Goal: Information Seeking & Learning: Learn about a topic

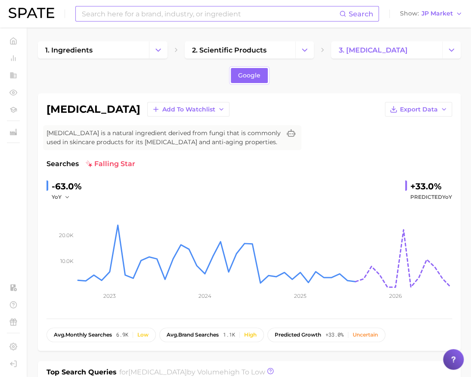
click at [124, 18] on input at bounding box center [210, 13] width 258 height 15
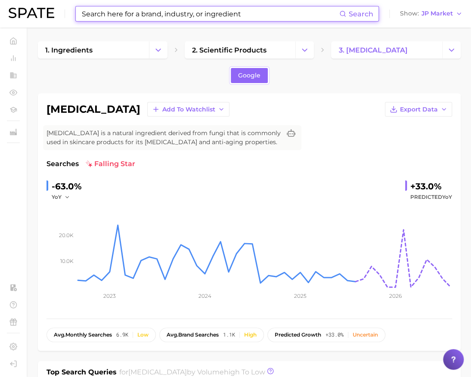
paste input "Shikimic Acid"
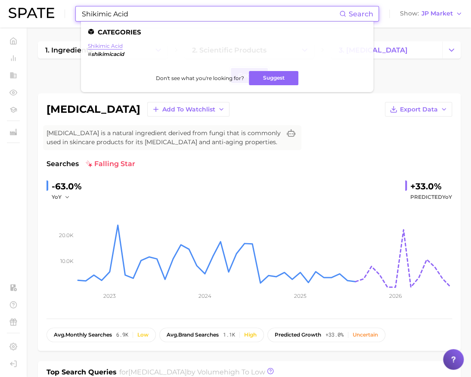
type input "Shikimic Acid"
click at [121, 46] on link "shikimic acid" at bounding box center [105, 46] width 35 height 6
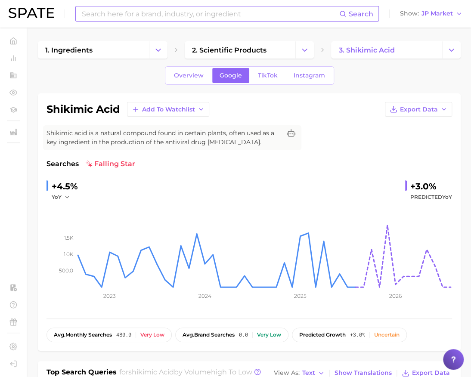
drag, startPoint x: 368, startPoint y: 134, endPoint x: 359, endPoint y: 140, distance: 11.1
click at [368, 134] on div "shikimic acid Add to Watchlist Export Data Shikimic acid is a natural compound …" at bounding box center [249, 222] width 406 height 240
click at [424, 16] on span "JP Market" at bounding box center [436, 13] width 31 height 5
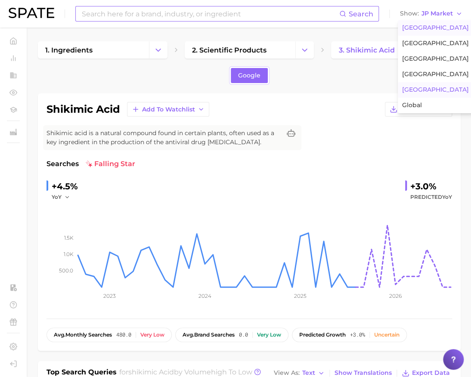
click at [431, 28] on span "[GEOGRAPHIC_DATA]" at bounding box center [435, 27] width 67 height 7
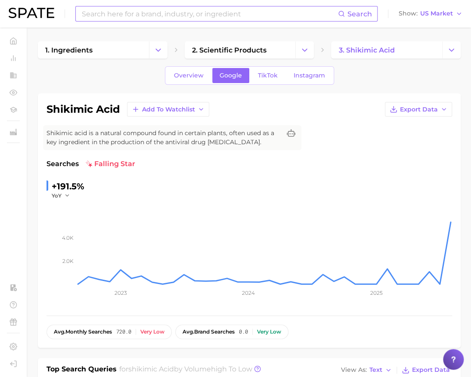
click at [347, 101] on div "shikimic acid Add to Watchlist Export Data Shikimic acid is a natural compound …" at bounding box center [249, 220] width 423 height 254
click at [205, 73] on link "Overview" at bounding box center [189, 75] width 44 height 15
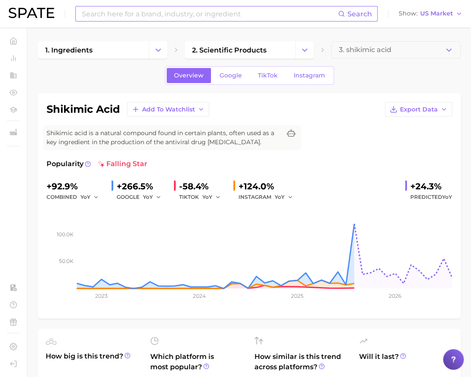
click at [374, 80] on div "Overview Google TikTok Instagram" at bounding box center [249, 75] width 423 height 19
click at [433, 76] on div "Overview Google TikTok Instagram" at bounding box center [249, 75] width 423 height 19
click at [233, 78] on span "Google" at bounding box center [231, 75] width 22 height 7
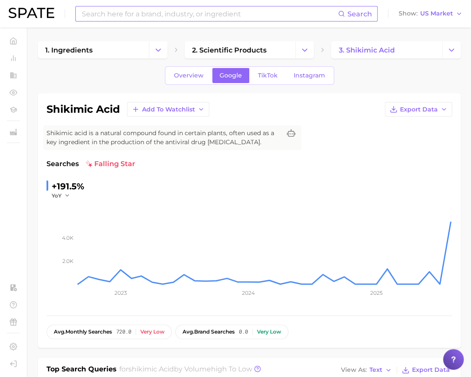
click at [295, 111] on div "shikimic acid Add to Watchlist Export Data" at bounding box center [249, 109] width 406 height 15
drag, startPoint x: 351, startPoint y: 100, endPoint x: 297, endPoint y: 108, distance: 55.3
click at [351, 100] on div "shikimic acid Add to Watchlist Export Data Shikimic acid is a natural compound …" at bounding box center [249, 220] width 423 height 254
click at [199, 77] on span "Overview" at bounding box center [189, 75] width 30 height 7
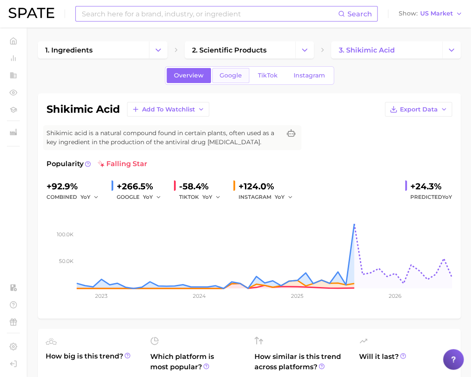
click at [223, 77] on span "Google" at bounding box center [231, 75] width 22 height 7
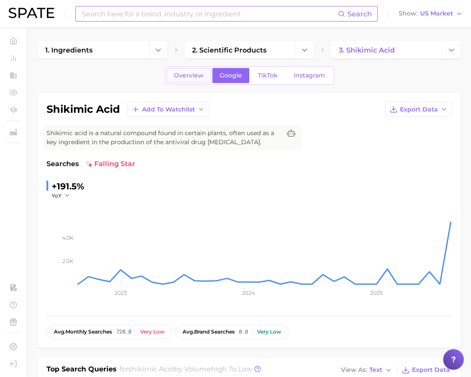
click at [181, 75] on span "Overview" at bounding box center [189, 75] width 30 height 7
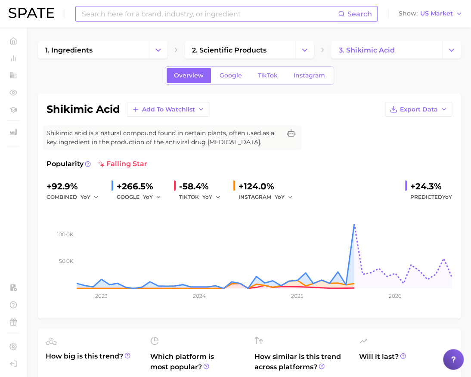
click at [287, 108] on div "shikimic acid Add to Watchlist Export Data" at bounding box center [249, 109] width 406 height 15
click at [344, 96] on div "shikimic acid Add to Watchlist Export Data Shikimic acid is a natural compound …" at bounding box center [249, 205] width 423 height 225
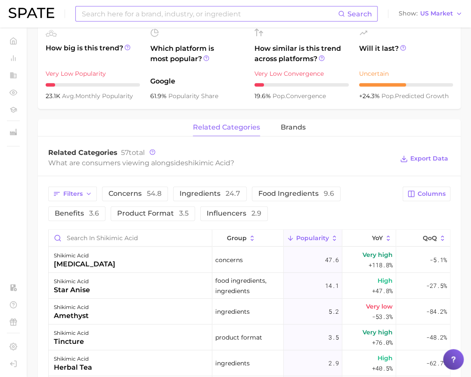
scroll to position [352, 0]
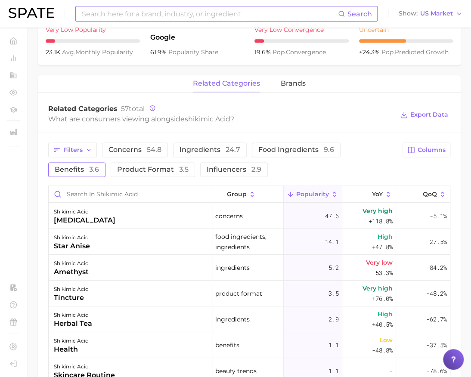
click at [86, 165] on button "benefits 3.6" at bounding box center [76, 169] width 57 height 15
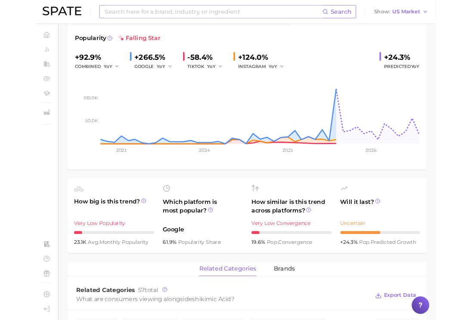
scroll to position [34, 0]
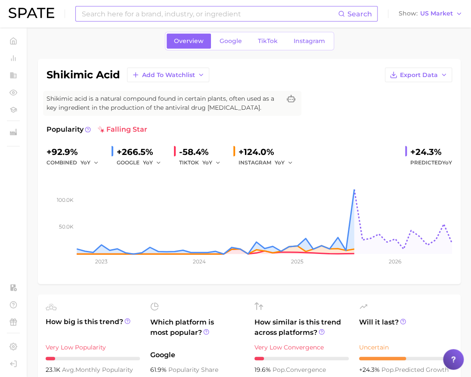
click at [370, 105] on div "shikimic acid Add to Watchlist Export Data Shikimic acid is a natural compound …" at bounding box center [249, 172] width 406 height 208
